Goal: Transaction & Acquisition: Purchase product/service

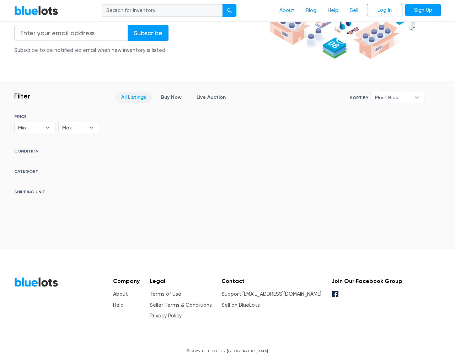
scroll to position [129, 0]
type input "the"
type input "testing@example.com"
type input "e"
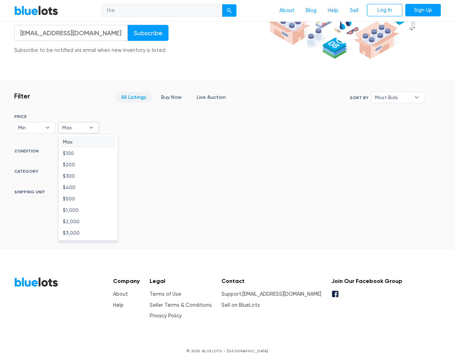
type input "e"
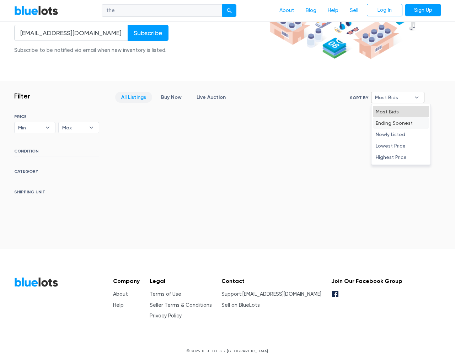
type input "e"
select select "10000"
select select "50000"
select select "ending_soonest"
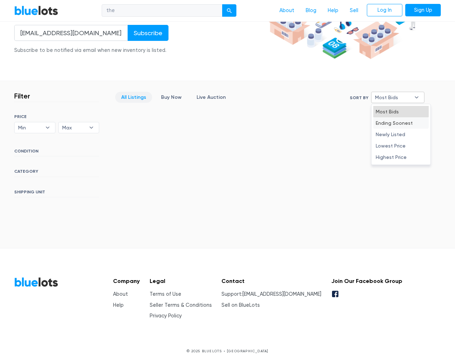
select select "50000"
select select "highest_price"
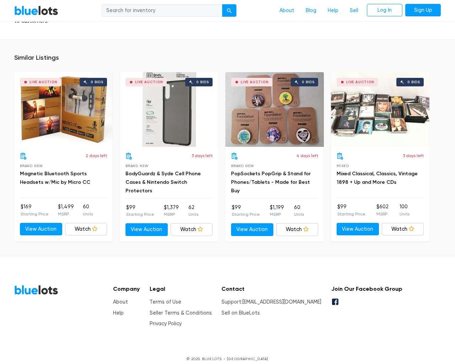
scroll to position [527, 0]
type input "the"
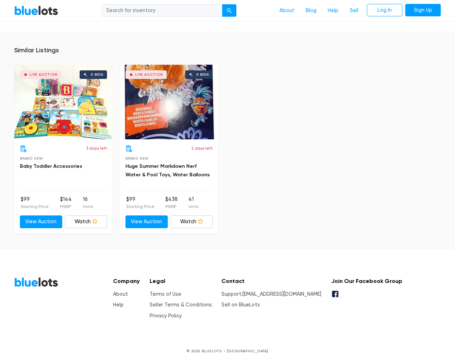
scroll to position [582, 0]
type input "the"
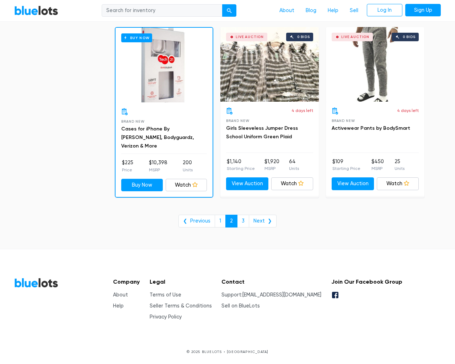
scroll to position [2866, 0]
type input "the"
type input "e"
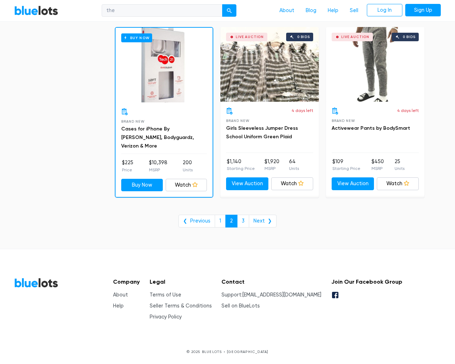
checkbox New"] "false"
type input "e"
checkbox Pulls"] "false"
checkbox input "false"
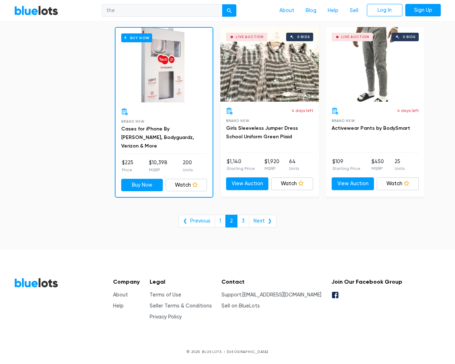
checkbox Accessories"] "false"
checkbox input "false"
checkbox Goods"] "false"
checkbox Merchandise"] "false"
checkbox Beauty"] "false"
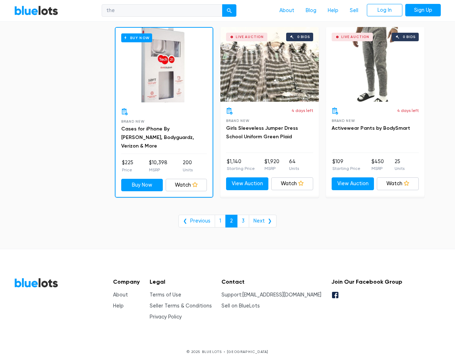
checkbox Garden"] "false"
checkbox Baby"] "false"
checkbox input "false"
type input "e"
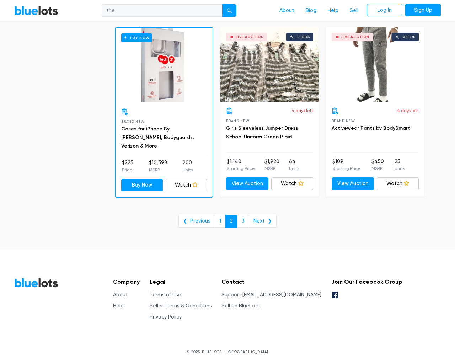
select select "10000"
select select "50000"
select select "ending_soonest"
select select "50000"
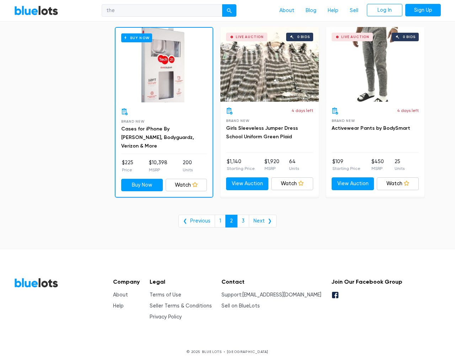
select select "highest_price"
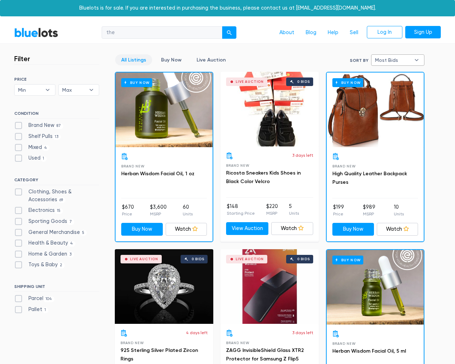
type input "e"
checkbox New"] "false"
checkbox Pulls"] "false"
checkbox input "false"
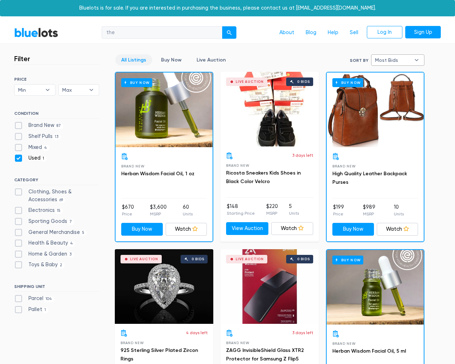
checkbox input "false"
checkbox Accessories"] "false"
checkbox input "false"
checkbox Goods"] "false"
checkbox Merchandise"] "false"
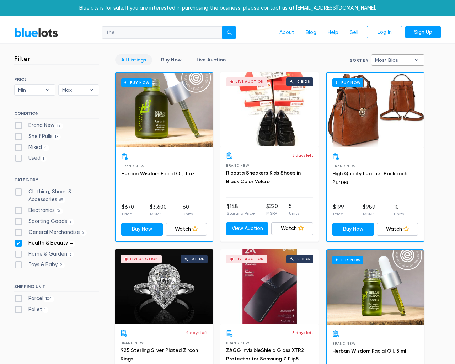
checkbox Beauty"] "false"
checkbox Garden"] "false"
checkbox Baby"] "false"
checkbox input "false"
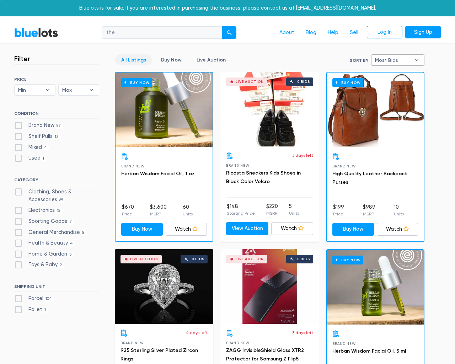
type input "e"
checkbox New"] "false"
checkbox Pulls"] "false"
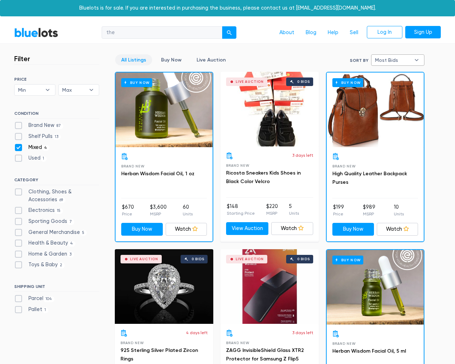
checkbox input "false"
checkbox Accessories"] "false"
checkbox input "false"
checkbox Goods"] "false"
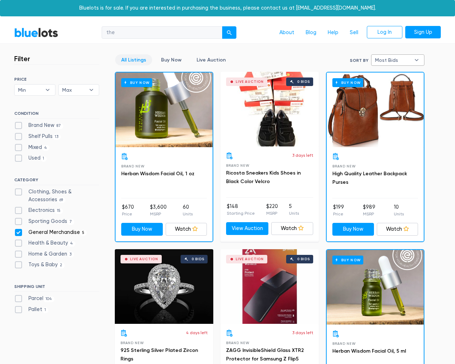
checkbox Merchandise"] "false"
checkbox Beauty"] "false"
checkbox Garden"] "false"
checkbox Baby"] "false"
checkbox input "false"
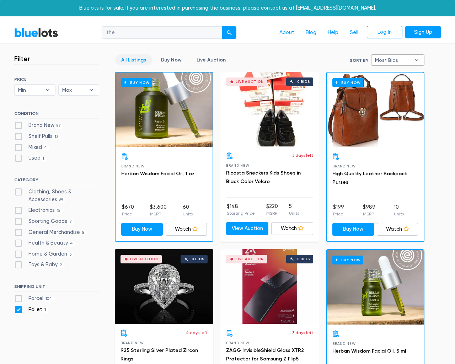
checkbox input "false"
type input "e"
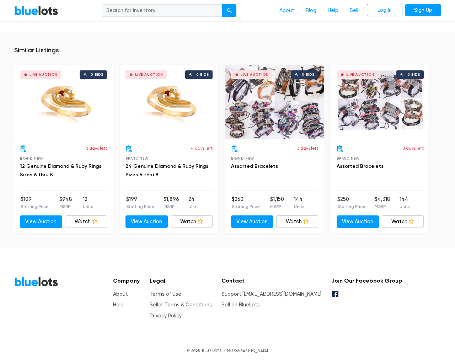
scroll to position [458, 0]
type input "the"
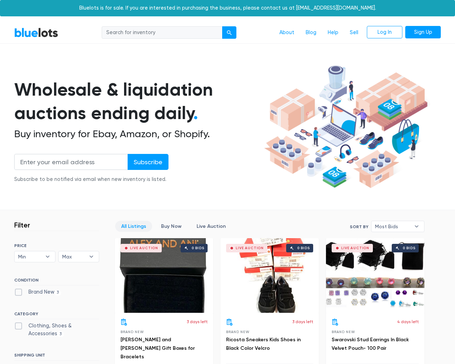
scroll to position [190, 0]
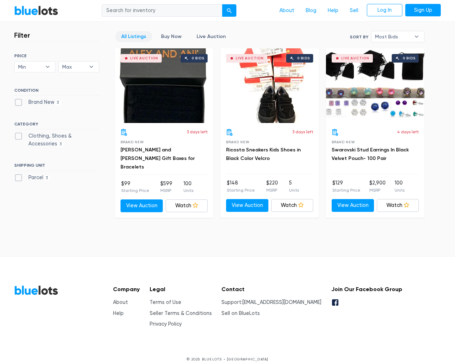
type input "the"
type input "[EMAIL_ADDRESS][DOMAIN_NAME]"
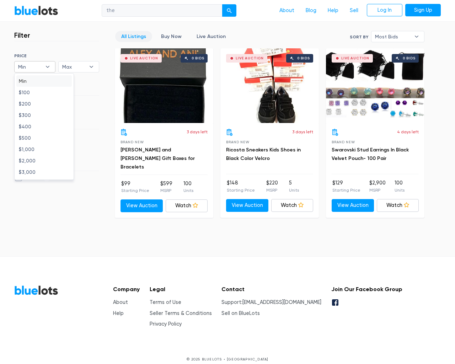
type input "e"
checkbox New"] "false"
checkbox Accessories"] "false"
checkbox input "false"
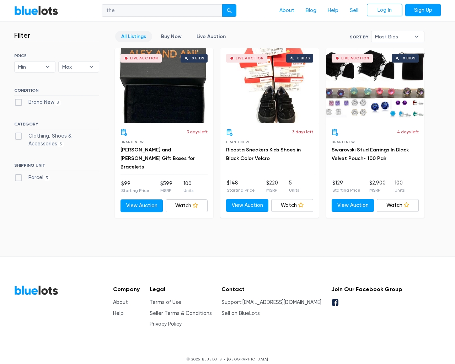
type input "e"
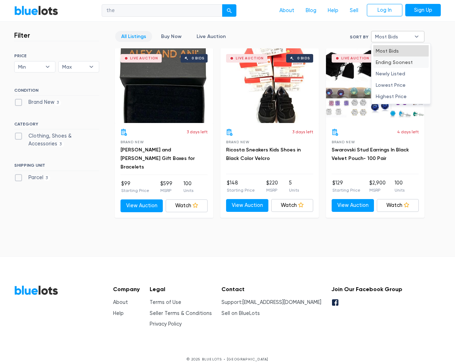
select select
select select "50000"
select select "10000"
select select "50000"
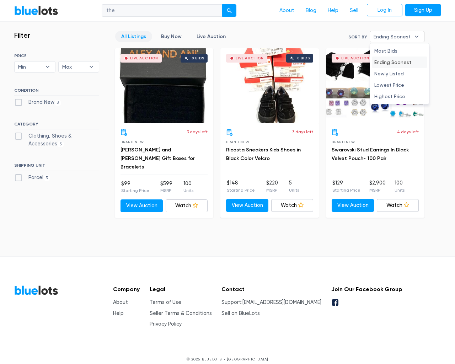
select select "ending_soonest"
